Goal: Find specific page/section: Find specific page/section

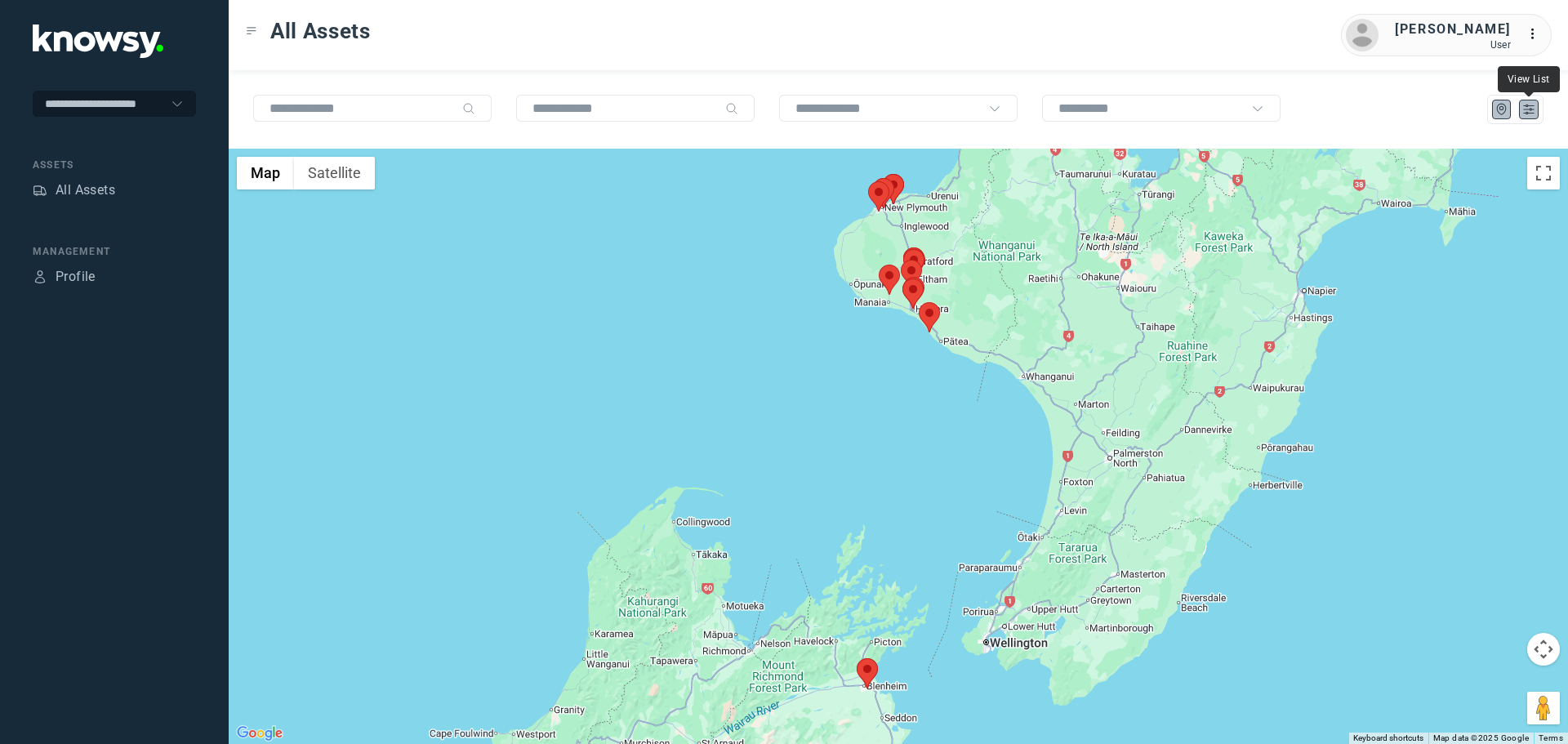
click at [1535, 113] on icon "List" at bounding box center [1530, 109] width 15 height 15
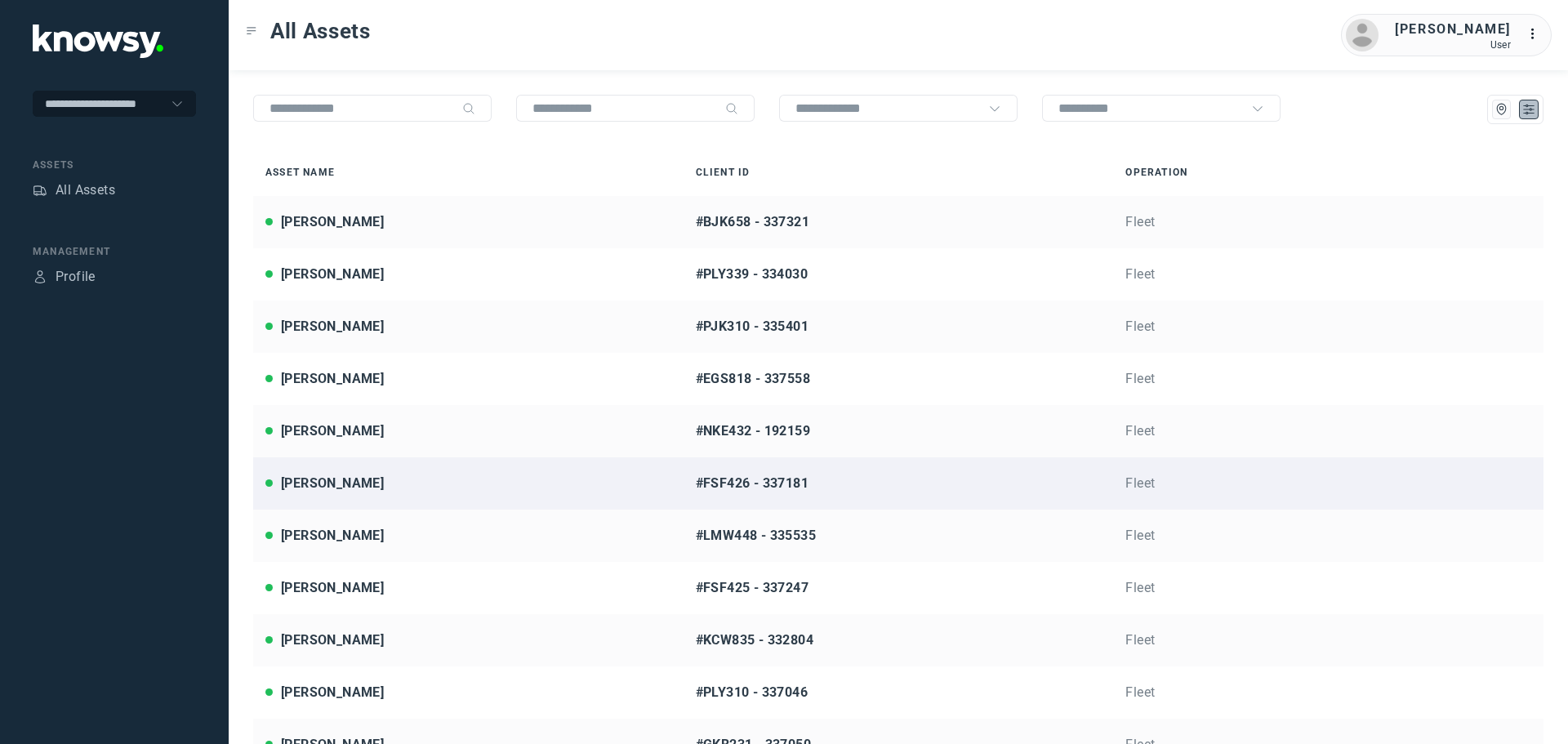
click at [377, 492] on div "[PERSON_NAME]" at bounding box center [468, 483] width 406 height 19
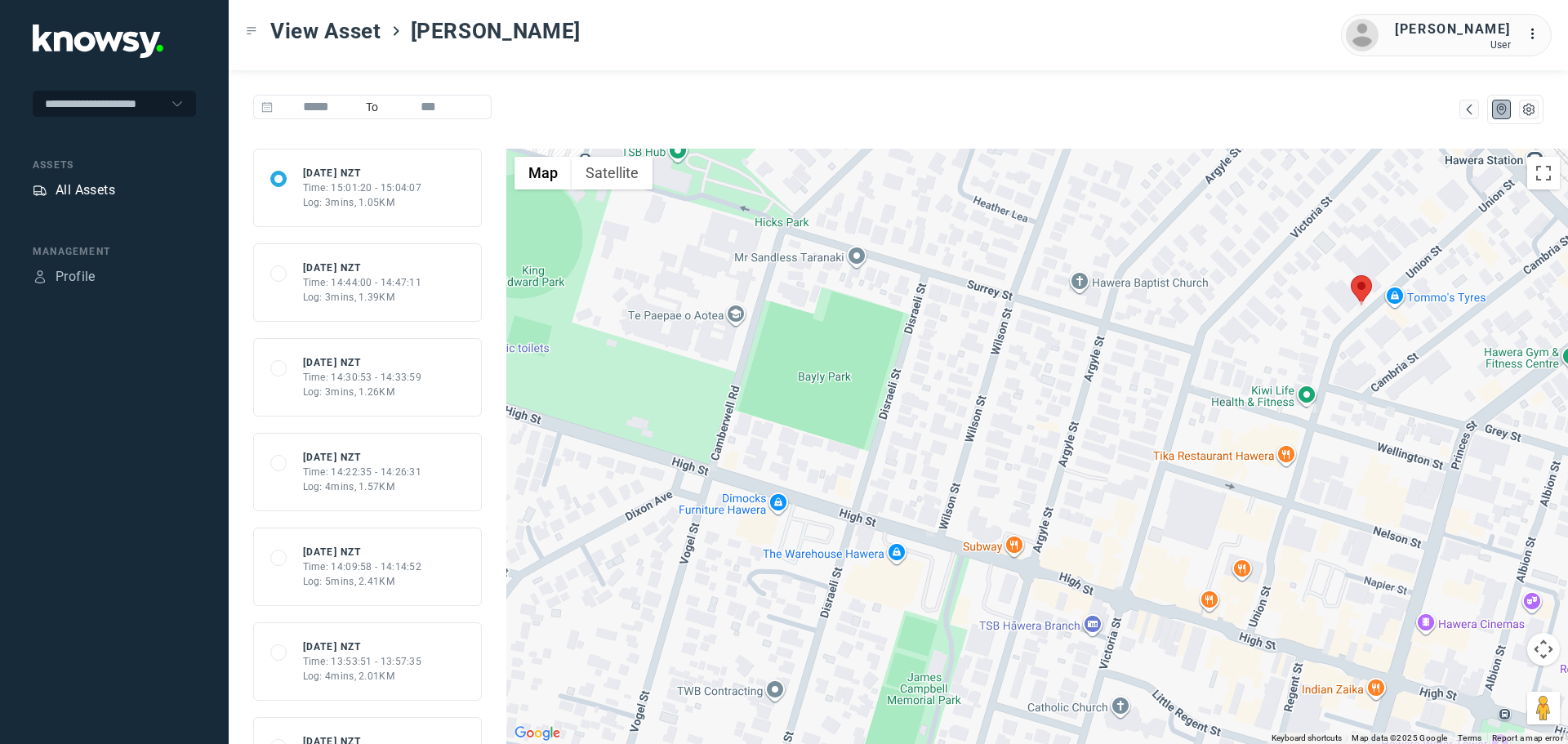
click at [91, 189] on div "All Assets" at bounding box center [85, 189] width 59 height 19
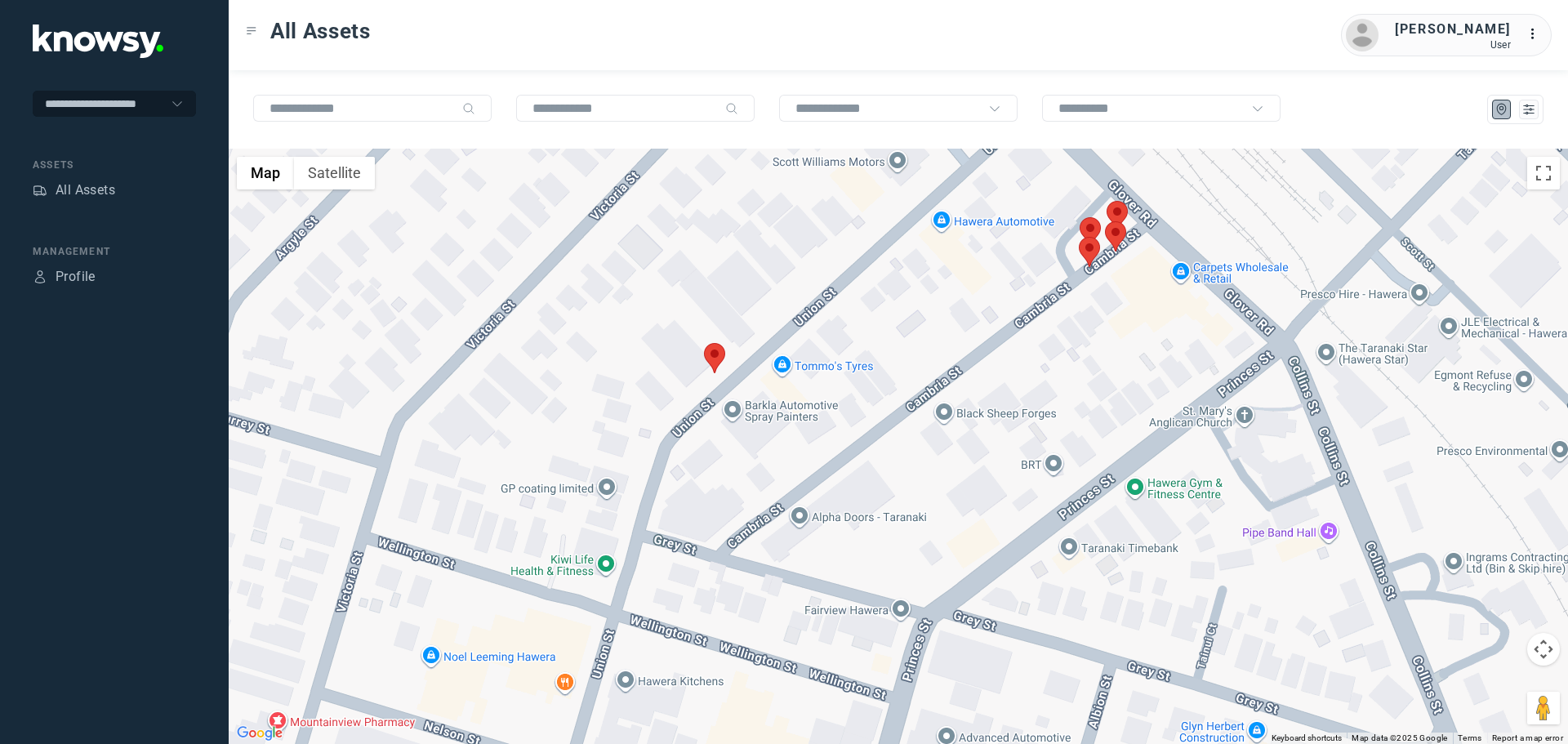
click at [704, 343] on area at bounding box center [704, 343] width 0 height 0
click at [717, 343] on span "View Asset" at bounding box center [699, 349] width 66 height 12
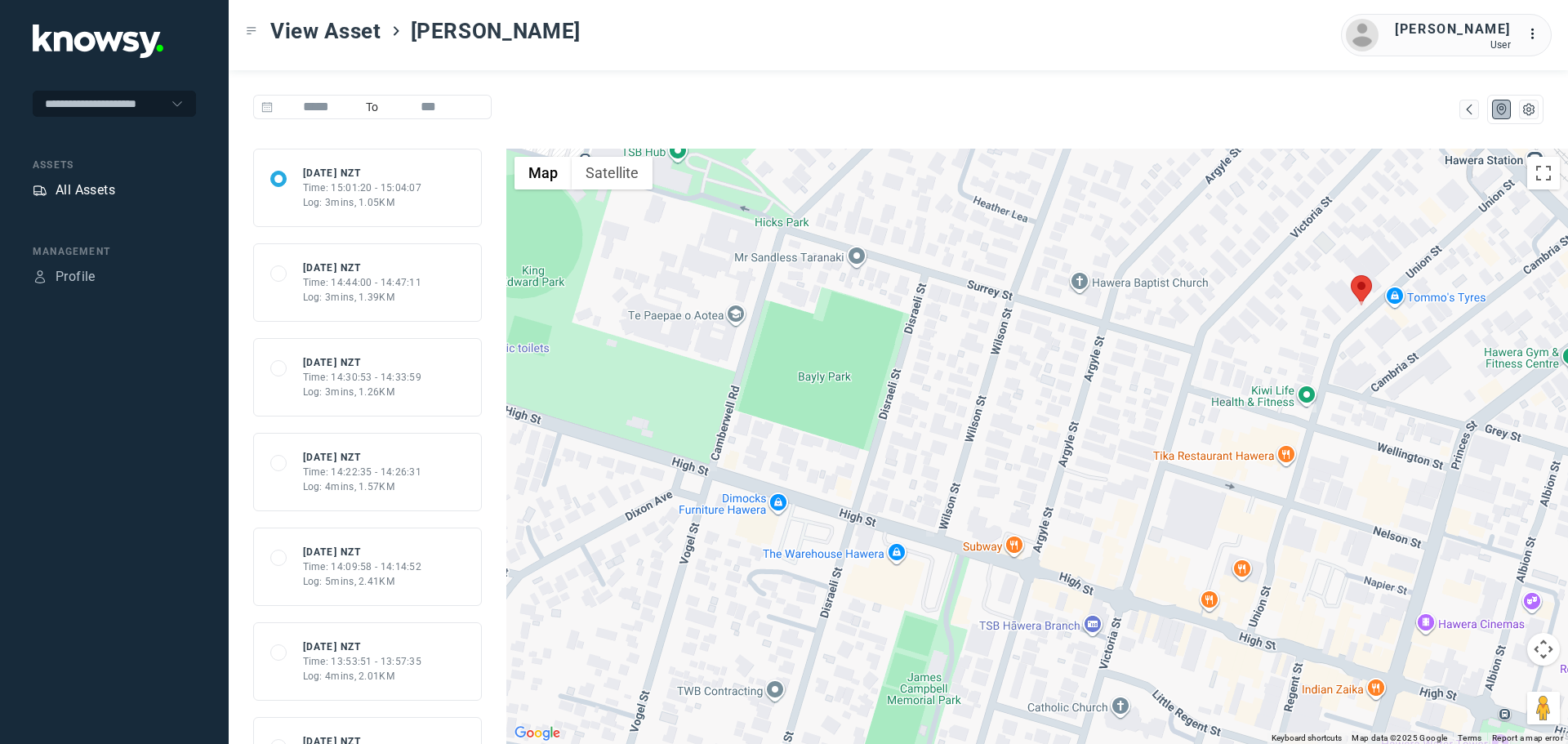
click at [74, 187] on div "All Assets" at bounding box center [85, 189] width 59 height 19
